Goal: Find specific page/section: Find specific page/section

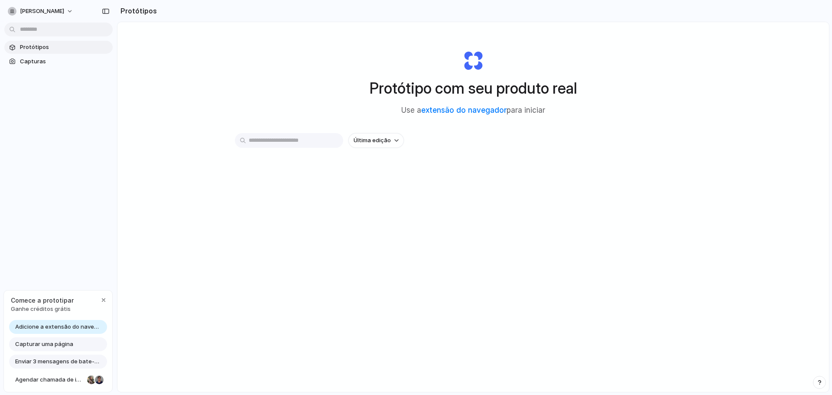
click at [53, 44] on span "Protótipos" at bounding box center [64, 47] width 89 height 9
click at [58, 48] on span "Protótipos" at bounding box center [64, 47] width 89 height 9
click at [394, 137] on button "Última edição" at bounding box center [375, 140] width 55 height 15
click at [290, 137] on div "Última edição Última criação Alfabético" at bounding box center [416, 197] width 832 height 395
click at [286, 140] on input "text" at bounding box center [289, 140] width 108 height 15
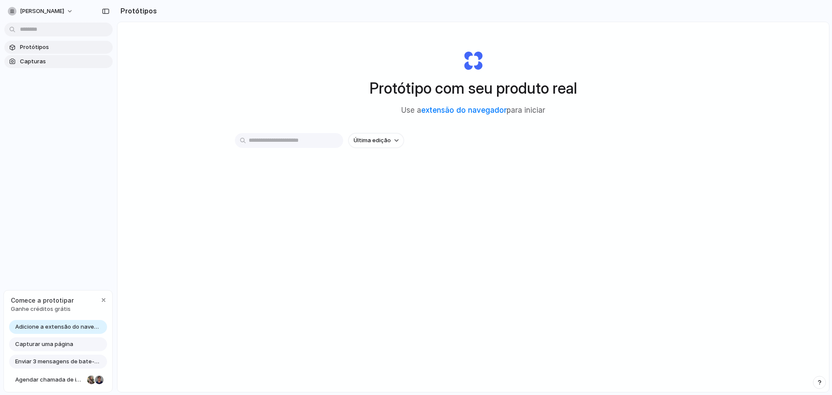
click at [21, 63] on font "Capturas" at bounding box center [33, 61] width 26 height 7
